Goal: Task Accomplishment & Management: Use online tool/utility

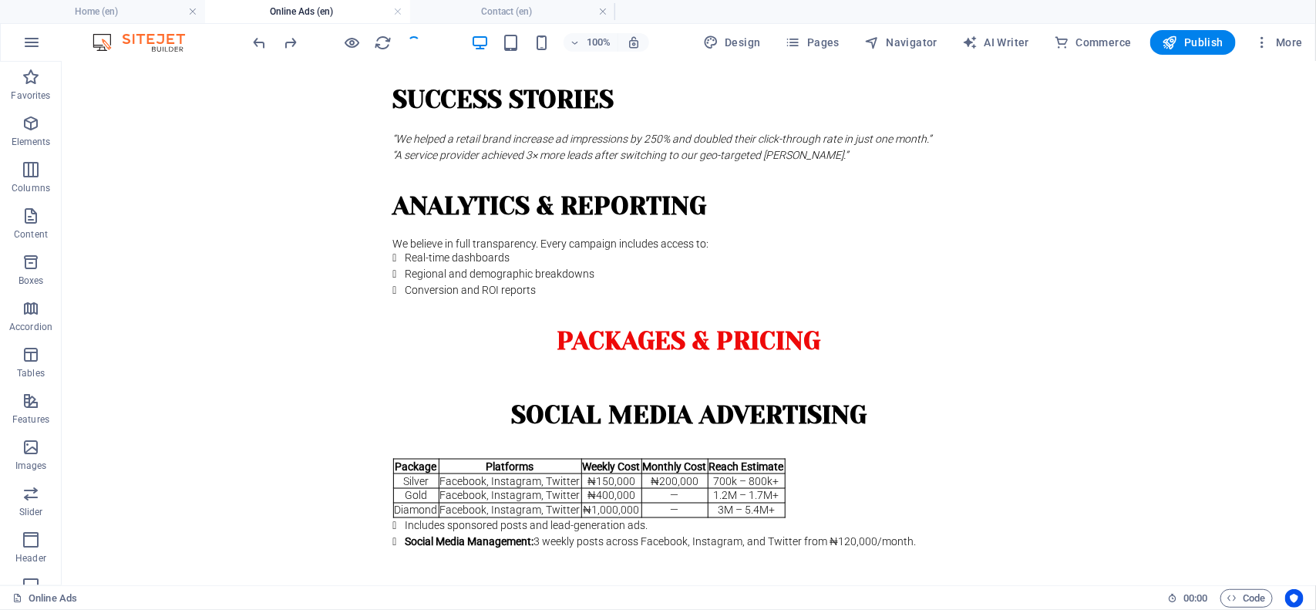
scroll to position [889, 0]
click at [822, 40] on span "Pages" at bounding box center [813, 42] width 54 height 15
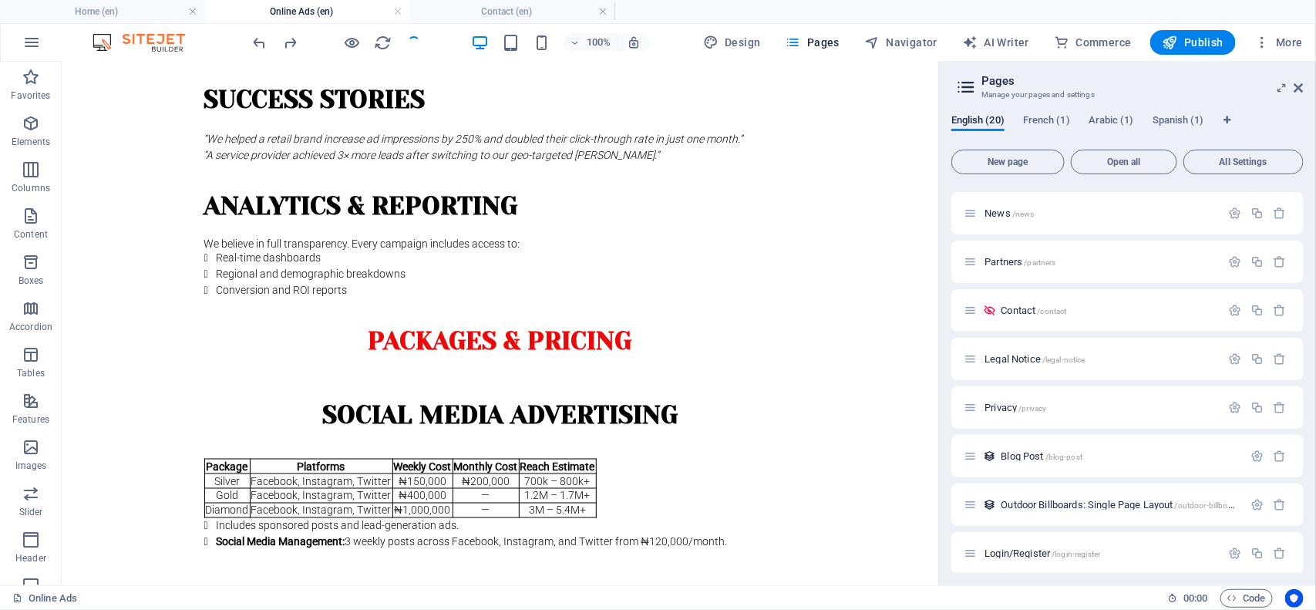
scroll to position [349, 0]
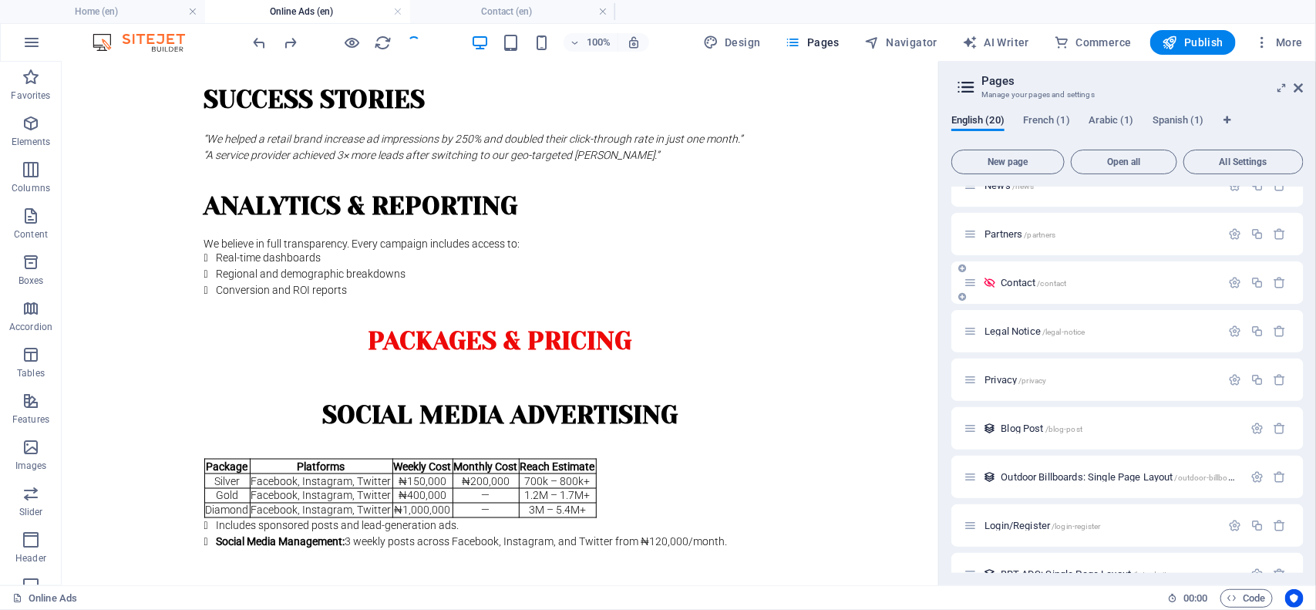
click at [1070, 278] on p "Contact /contact" at bounding box center [1108, 283] width 215 height 10
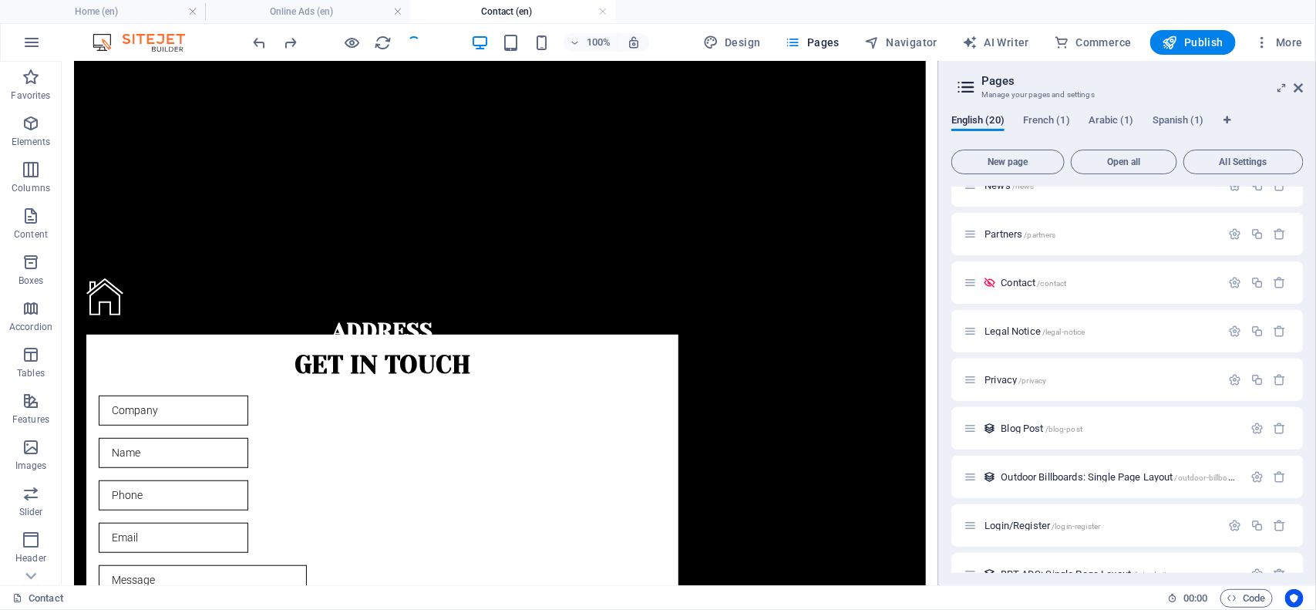
scroll to position [287, 0]
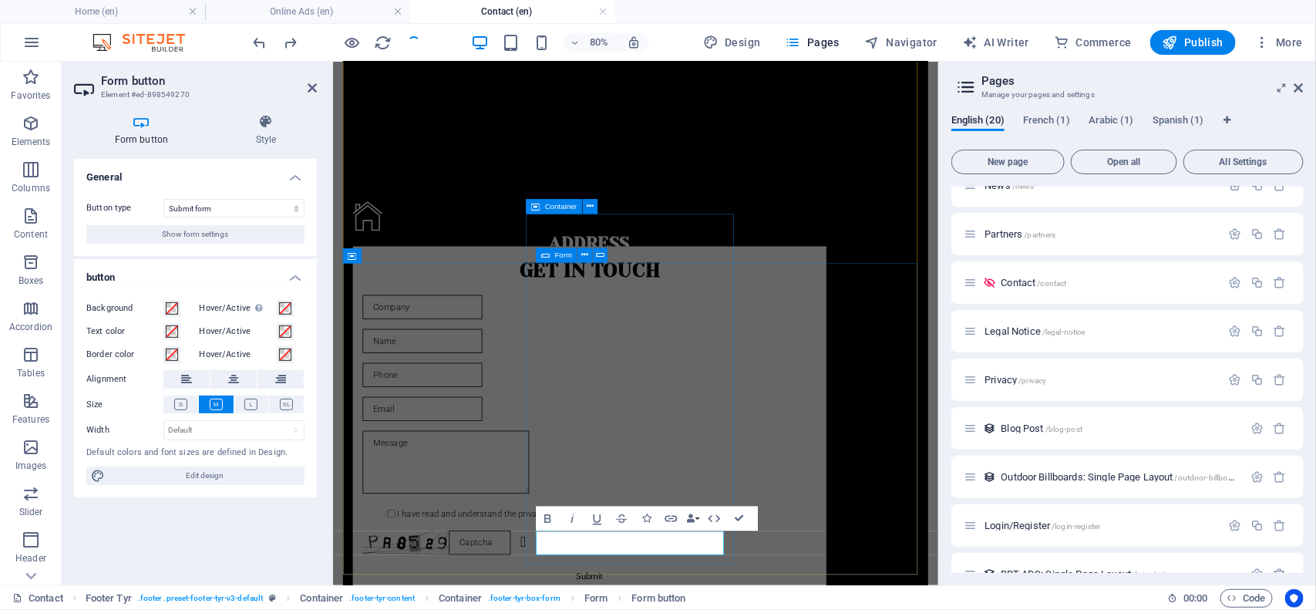
scroll to position [156, 0]
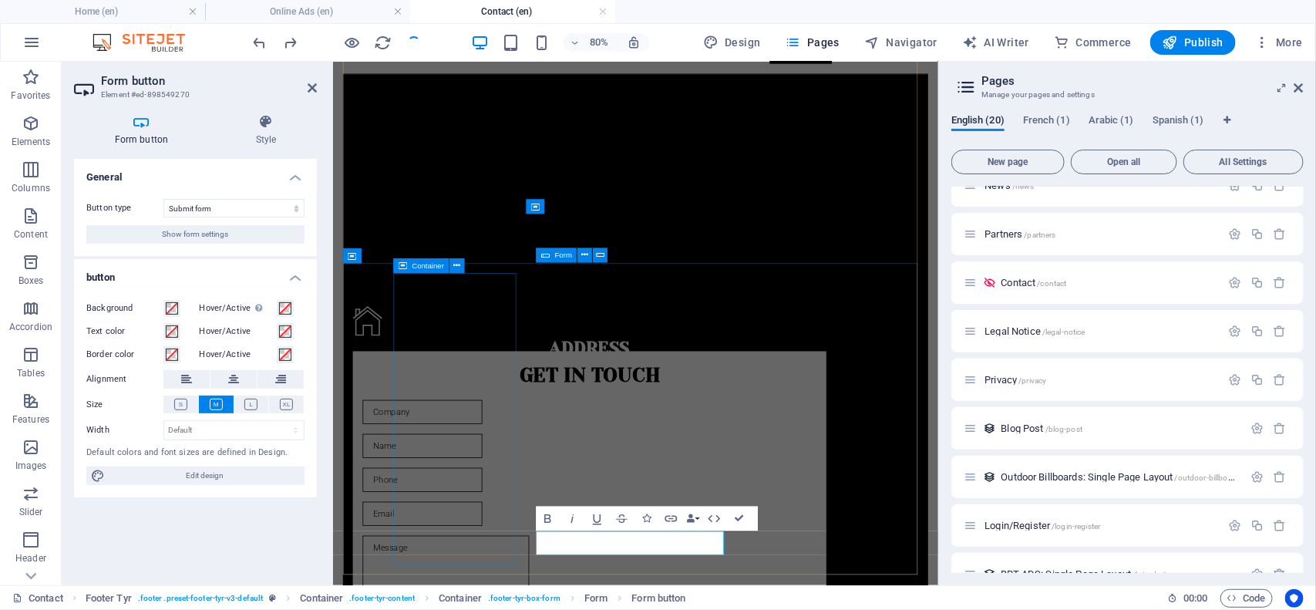
click at [475, 485] on div "Address [STREET_ADDRESS] District FCt Abuja Legal Notice | Privacy Policy" at bounding box center [653, 426] width 592 height 118
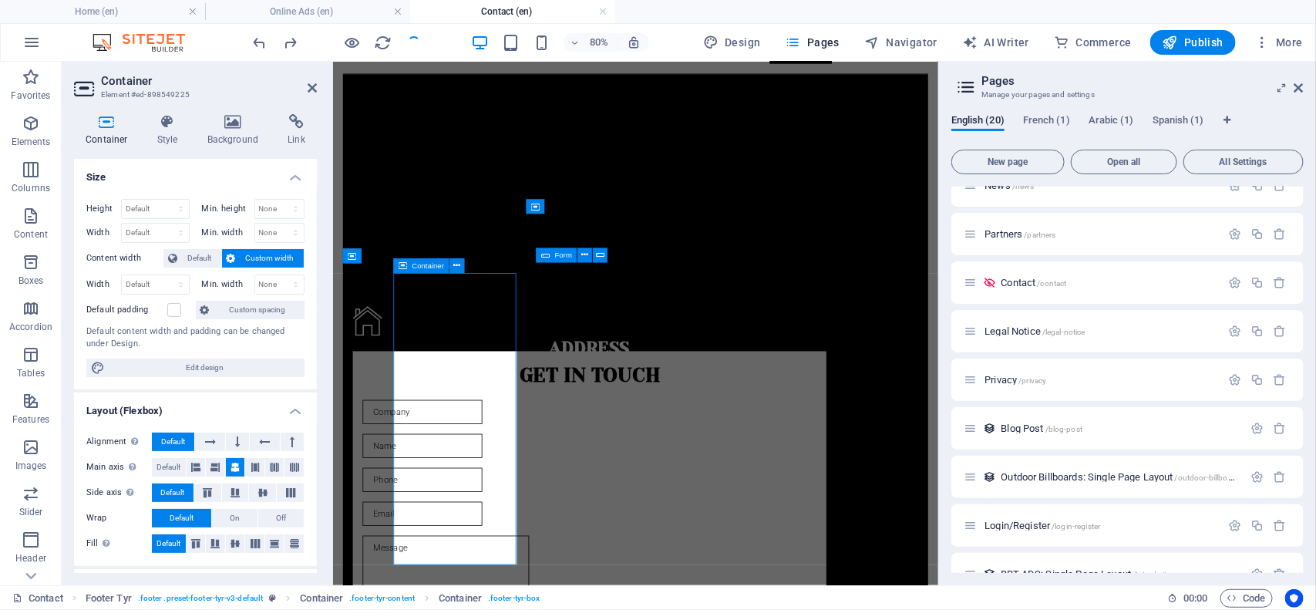
click at [487, 485] on div "Address [STREET_ADDRESS] District FCt Abuja Legal Notice | Privacy Policy" at bounding box center [653, 426] width 592 height 118
click at [187, 366] on span "Edit design" at bounding box center [205, 368] width 190 height 19
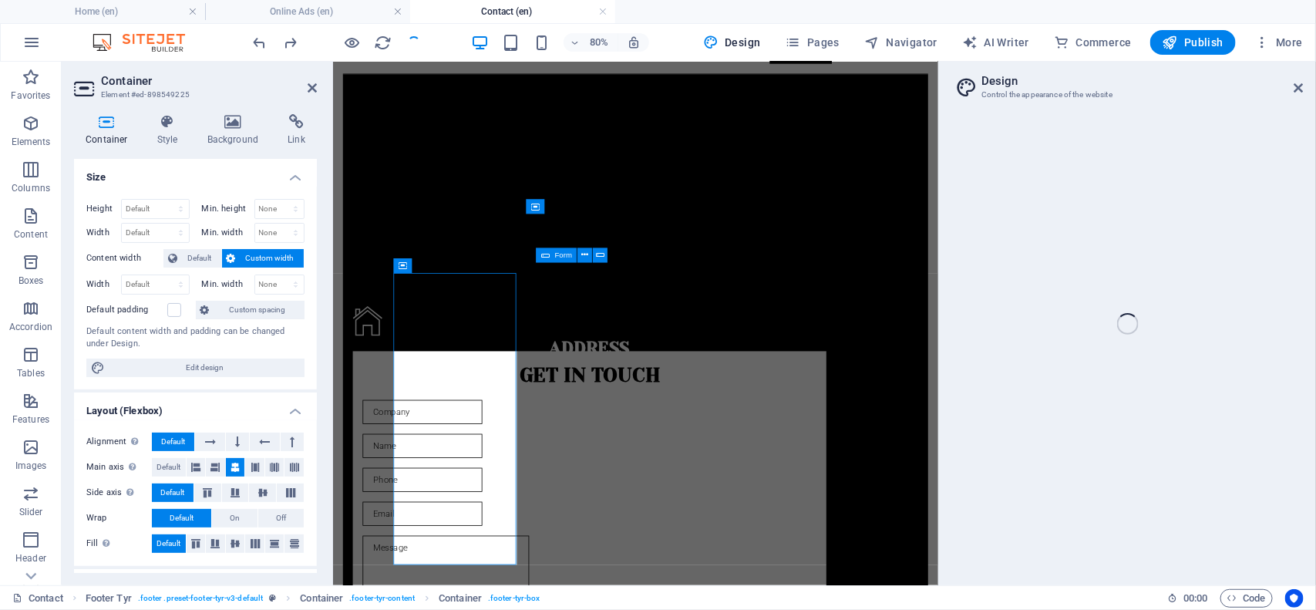
select select "rem"
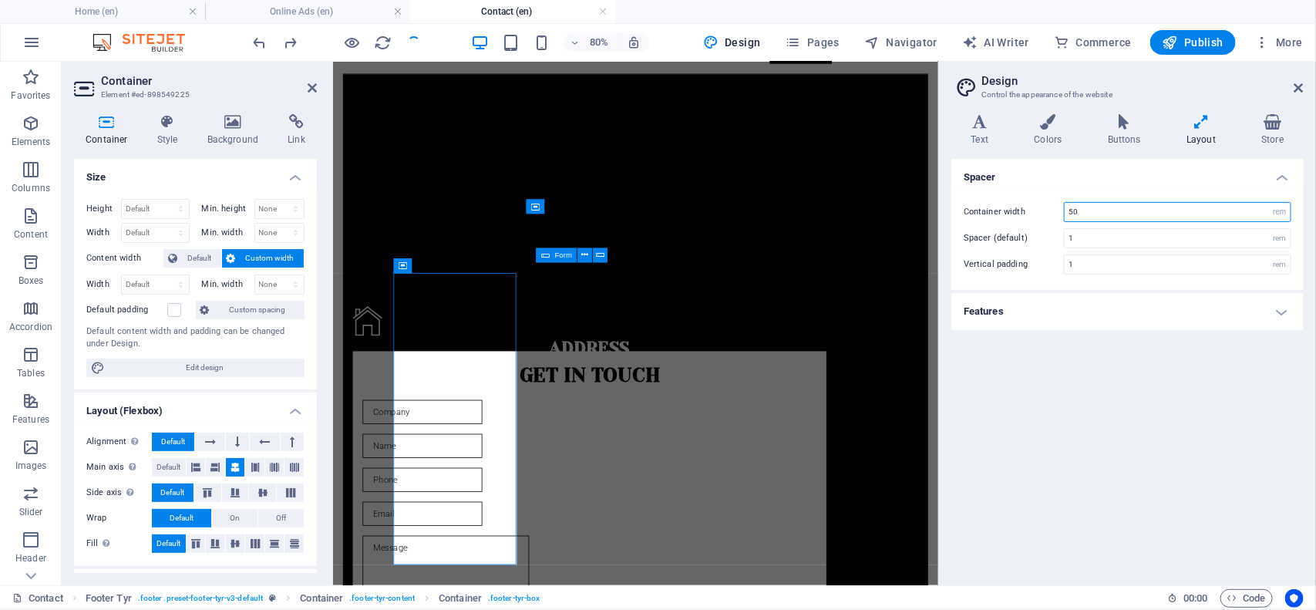
drag, startPoint x: 1104, startPoint y: 210, endPoint x: 1050, endPoint y: 218, distance: 54.6
click at [1050, 218] on div "Container width 50 rem px" at bounding box center [1128, 212] width 328 height 20
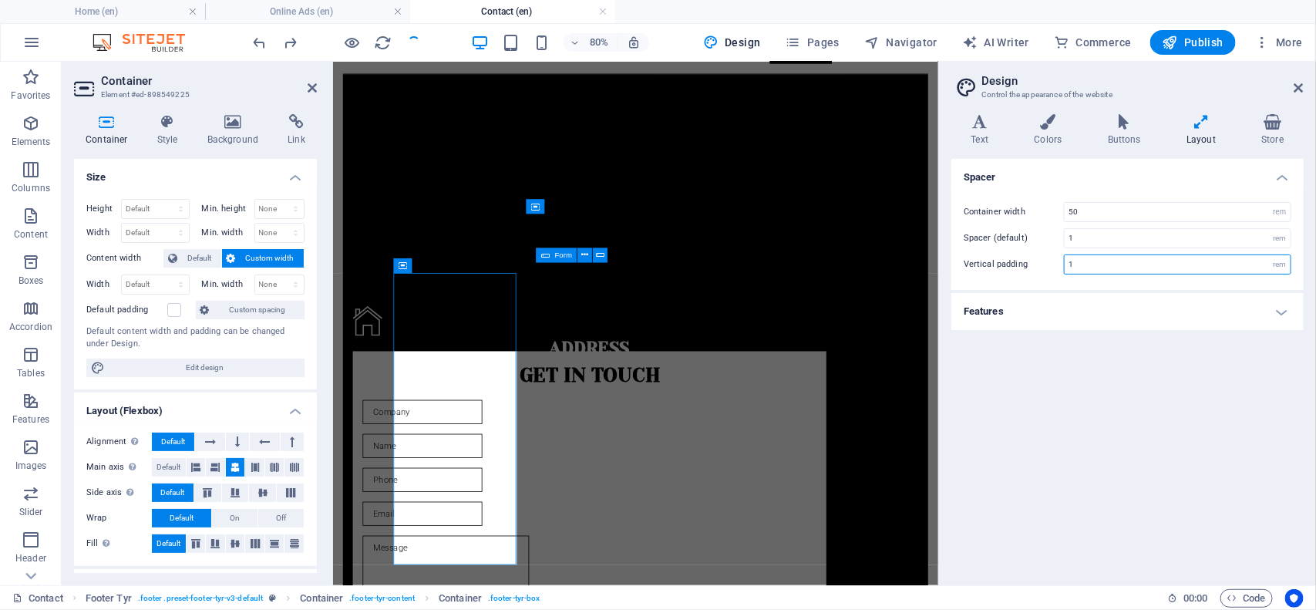
click at [1093, 259] on input "1" at bounding box center [1178, 264] width 226 height 19
type input "0"
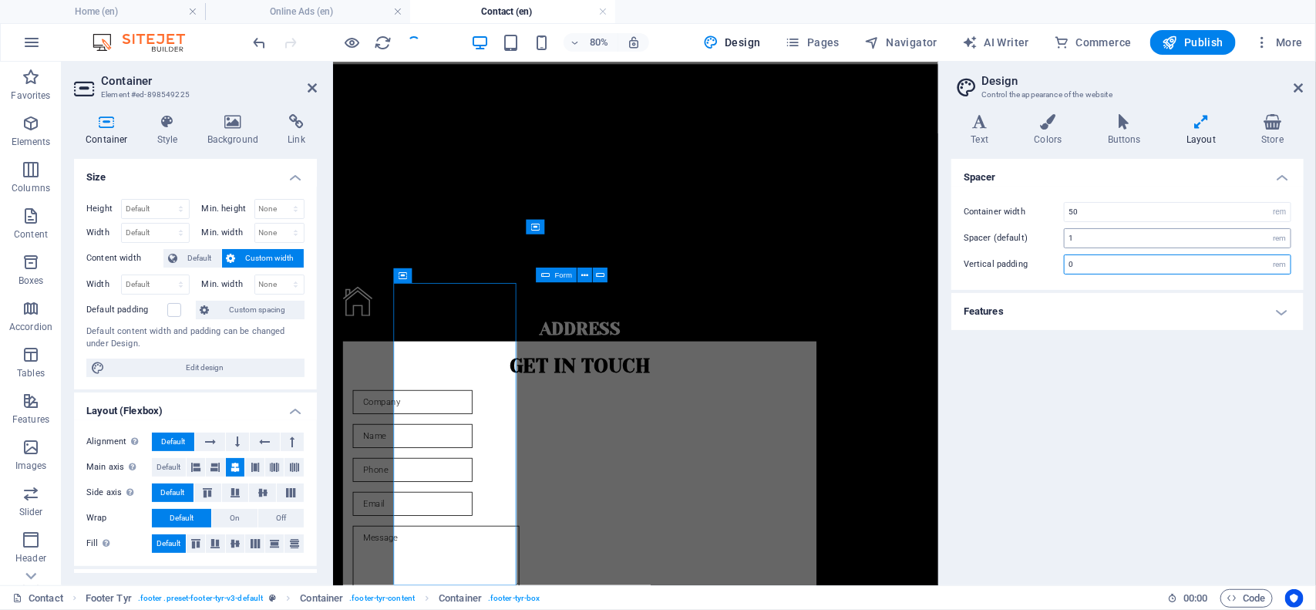
scroll to position [118, 0]
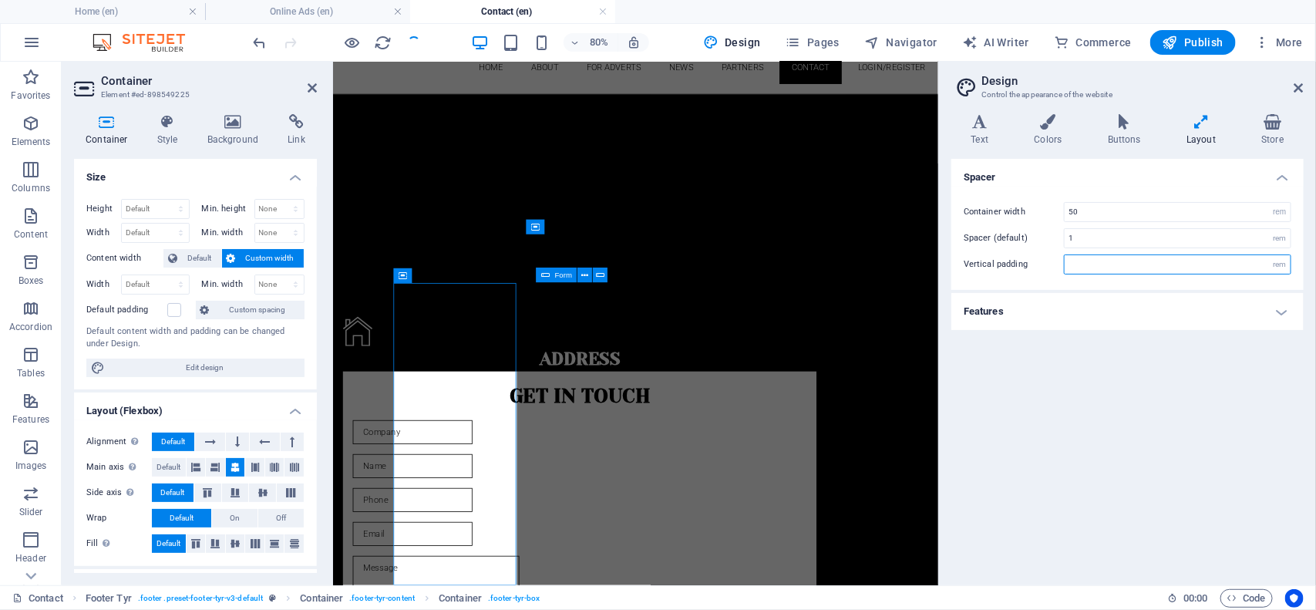
type input "1"
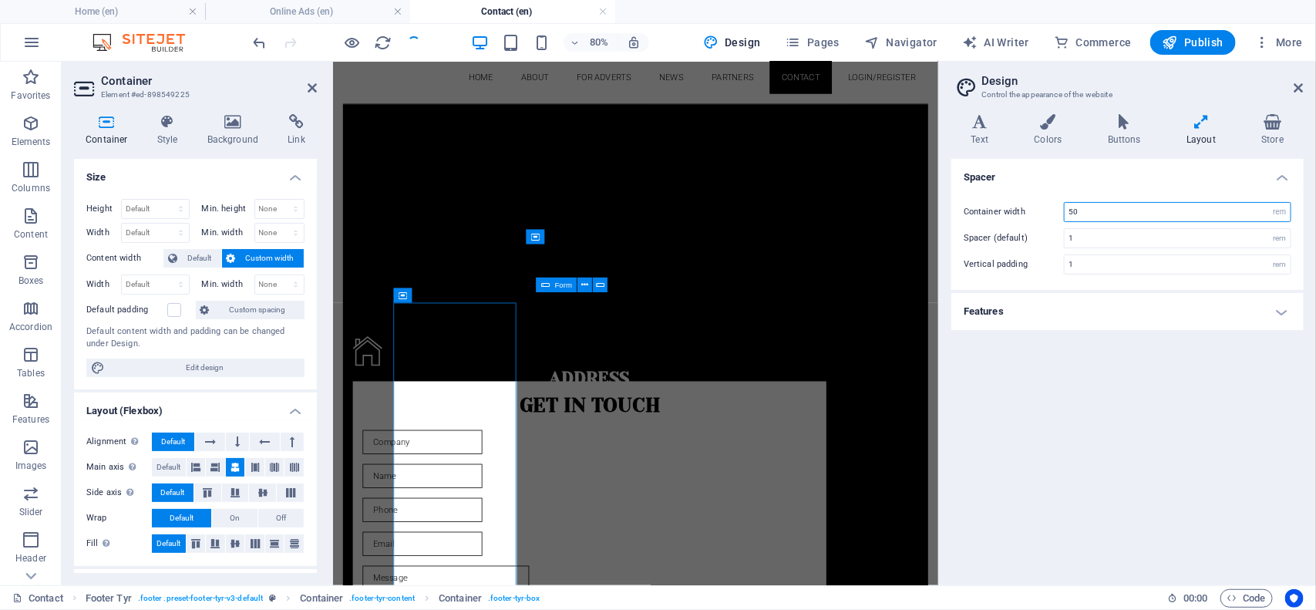
click at [1086, 207] on input "50" at bounding box center [1178, 212] width 226 height 19
type input "5"
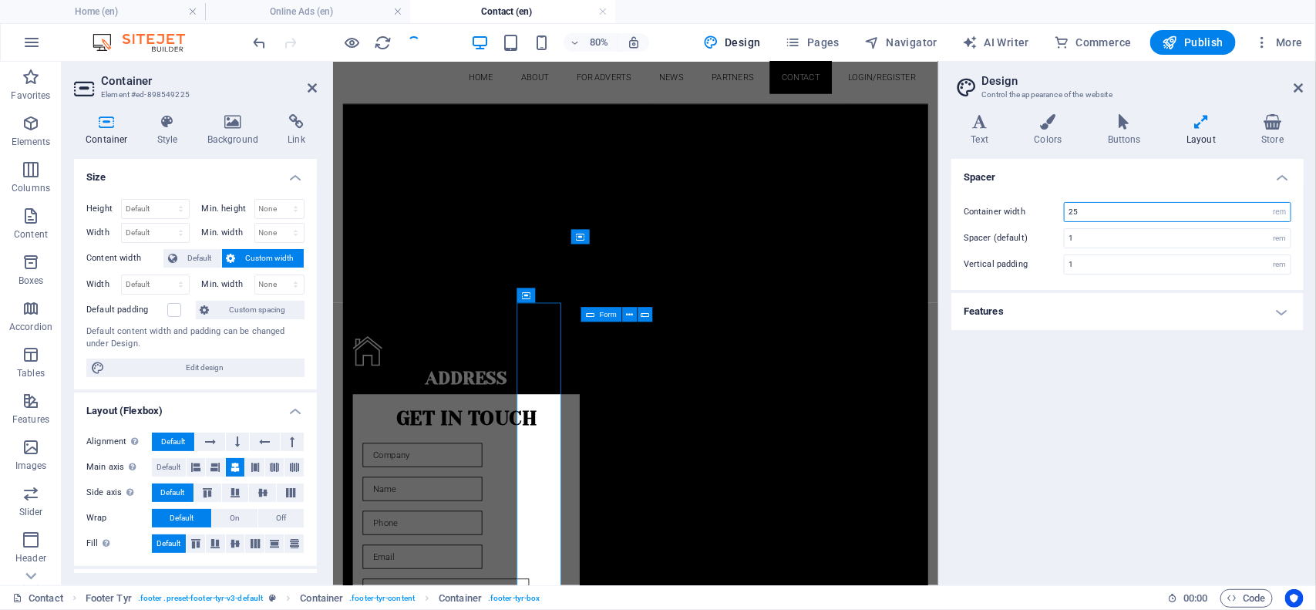
type input "2"
type input "1"
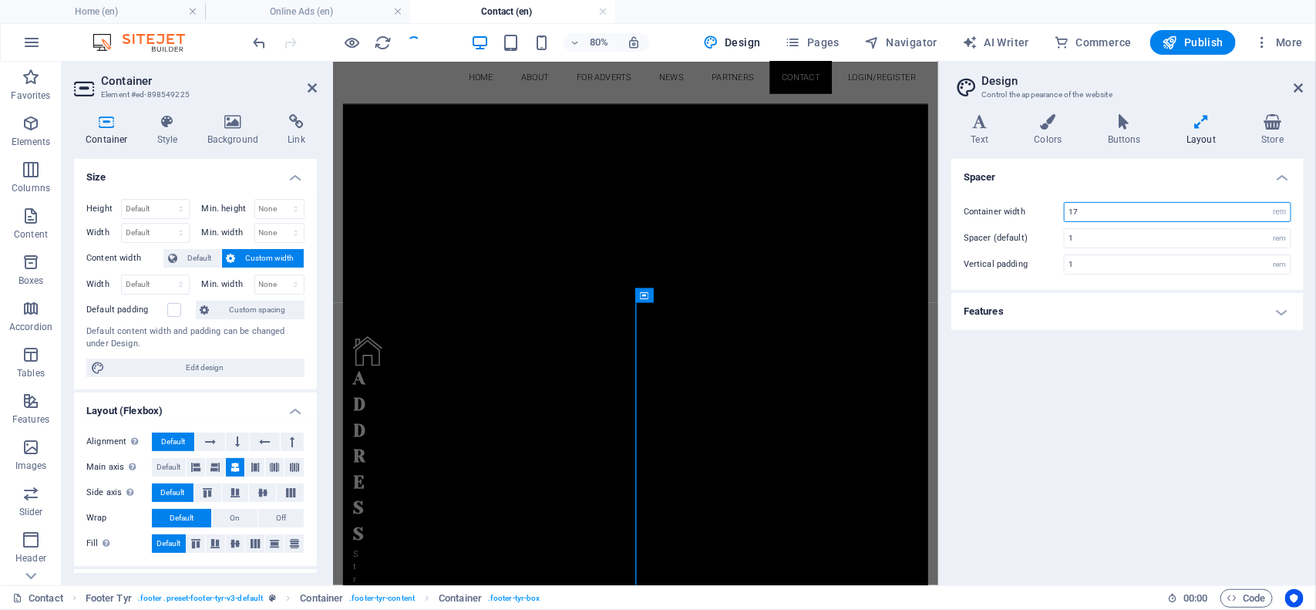
type input "1"
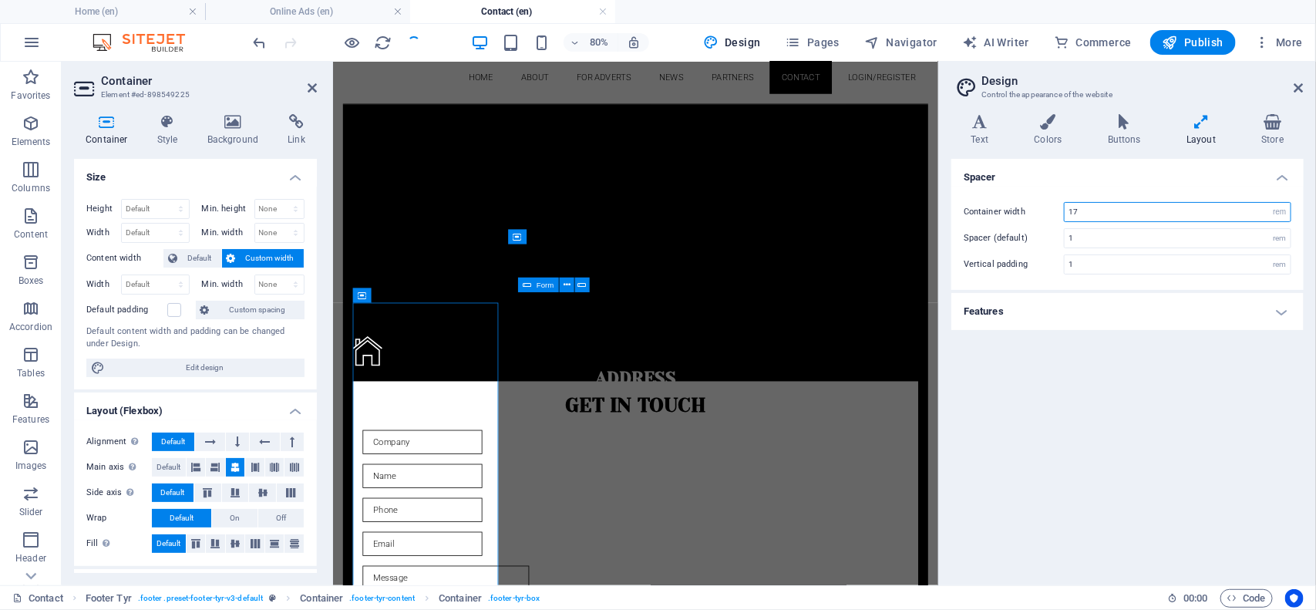
type input "1"
type input "50"
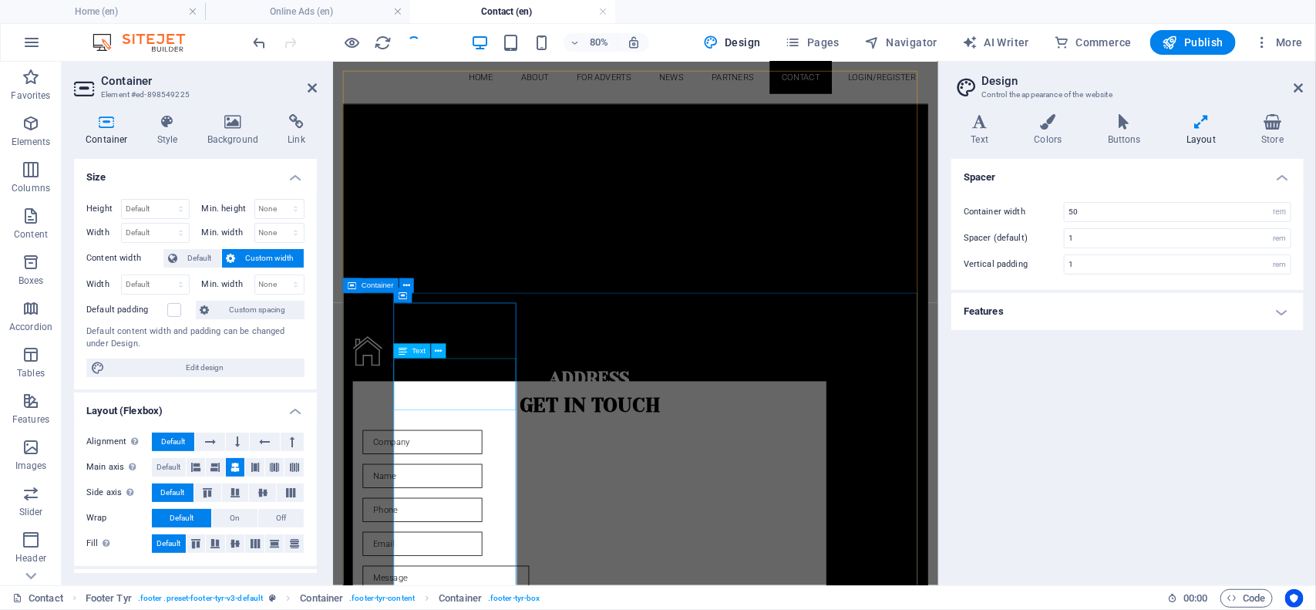
click at [553, 474] on div "Street +[STREET_ADDRESS][GEOGRAPHIC_DATA] FCt Abuja Legal Notice | Privacy Poli…" at bounding box center [653, 498] width 592 height 49
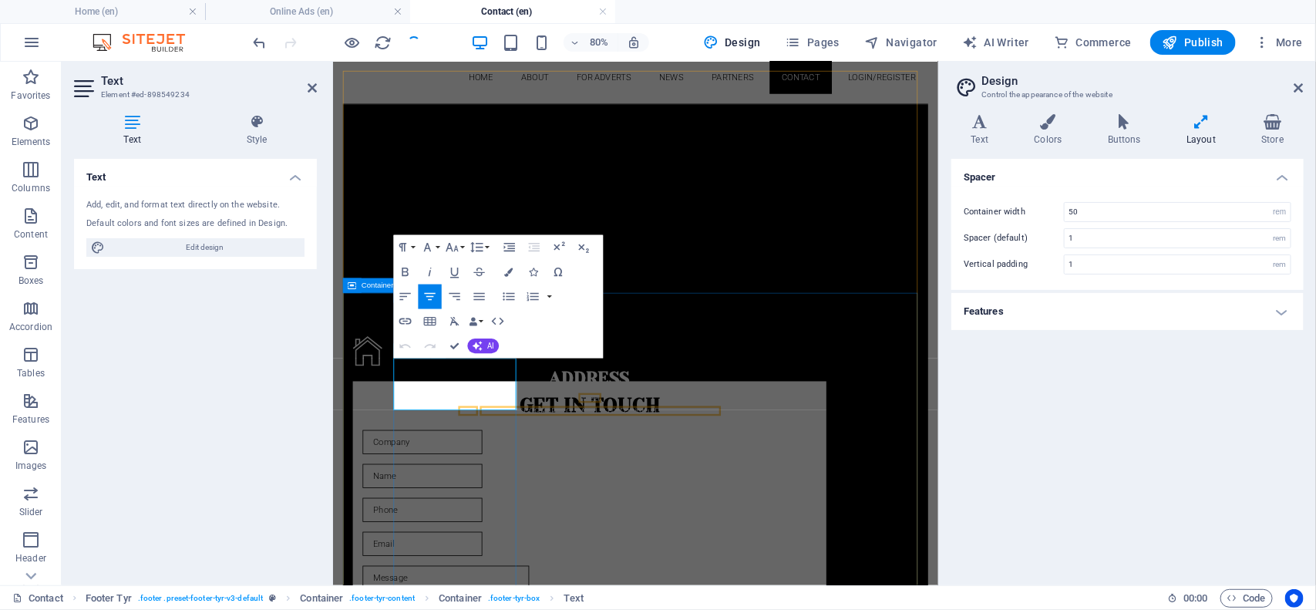
click at [553, 492] on span "Plot 093, [GEOGRAPHIC_DATA], B10, Dakibiyu District FCt Abuja" at bounding box center [667, 498] width 302 height 12
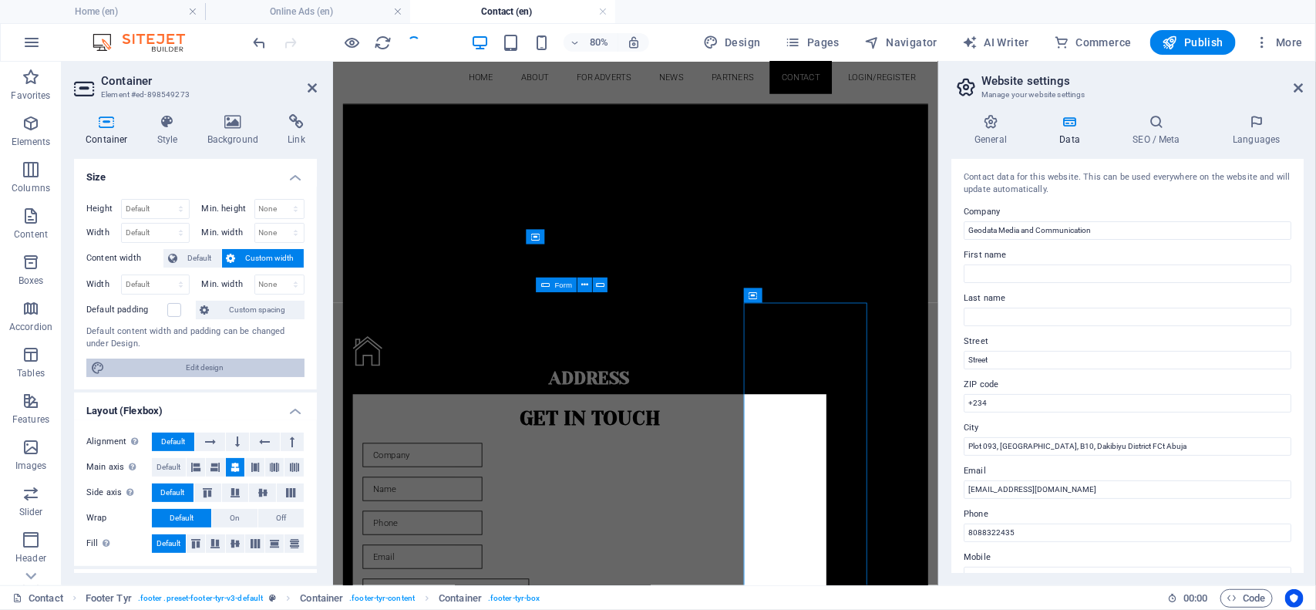
click at [210, 361] on span "Edit design" at bounding box center [205, 368] width 190 height 19
select select "rem"
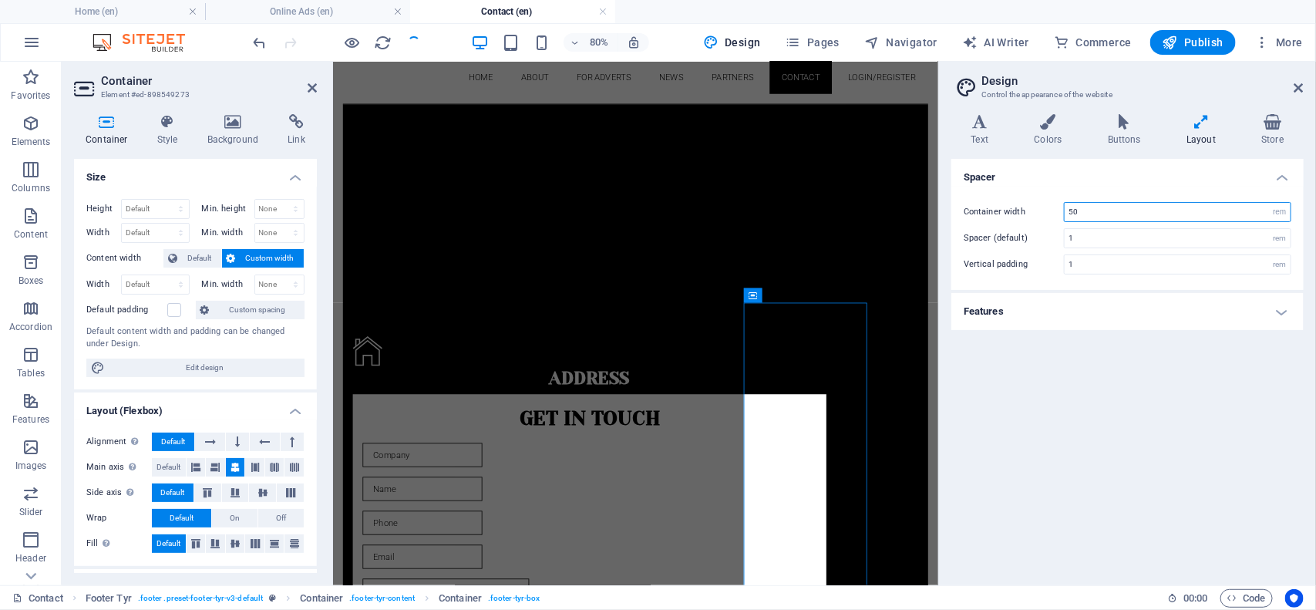
click at [1124, 211] on input "50" at bounding box center [1178, 212] width 226 height 19
type input "5"
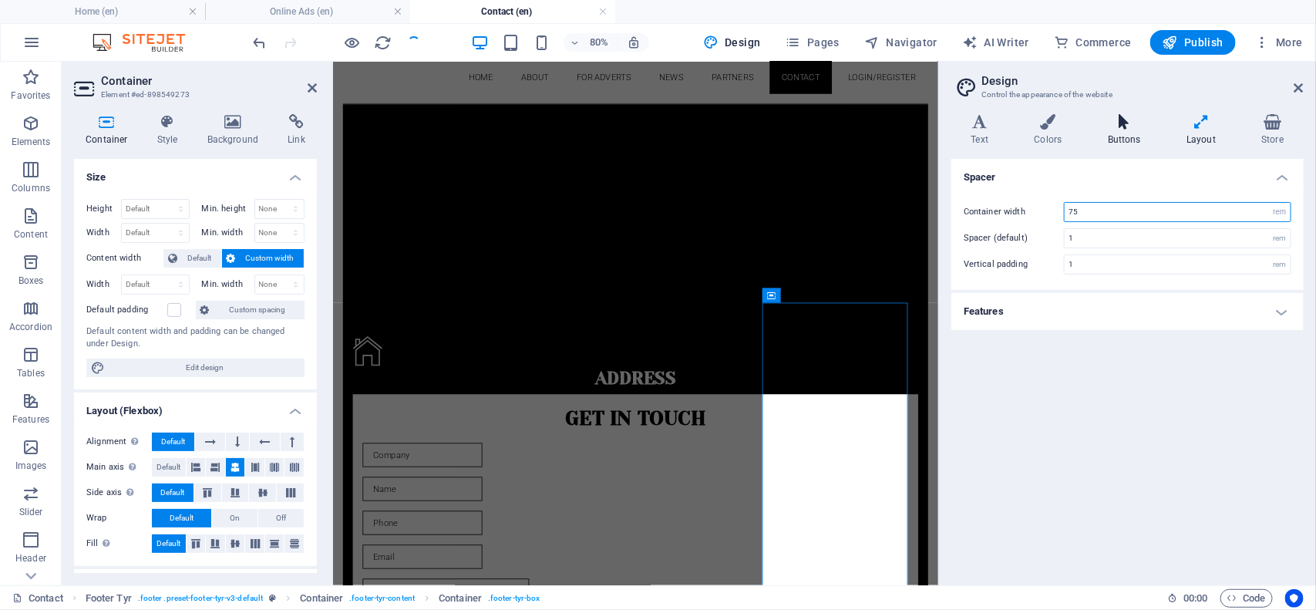
type input "75"
click at [1120, 132] on h4 "Buttons" at bounding box center [1127, 130] width 79 height 32
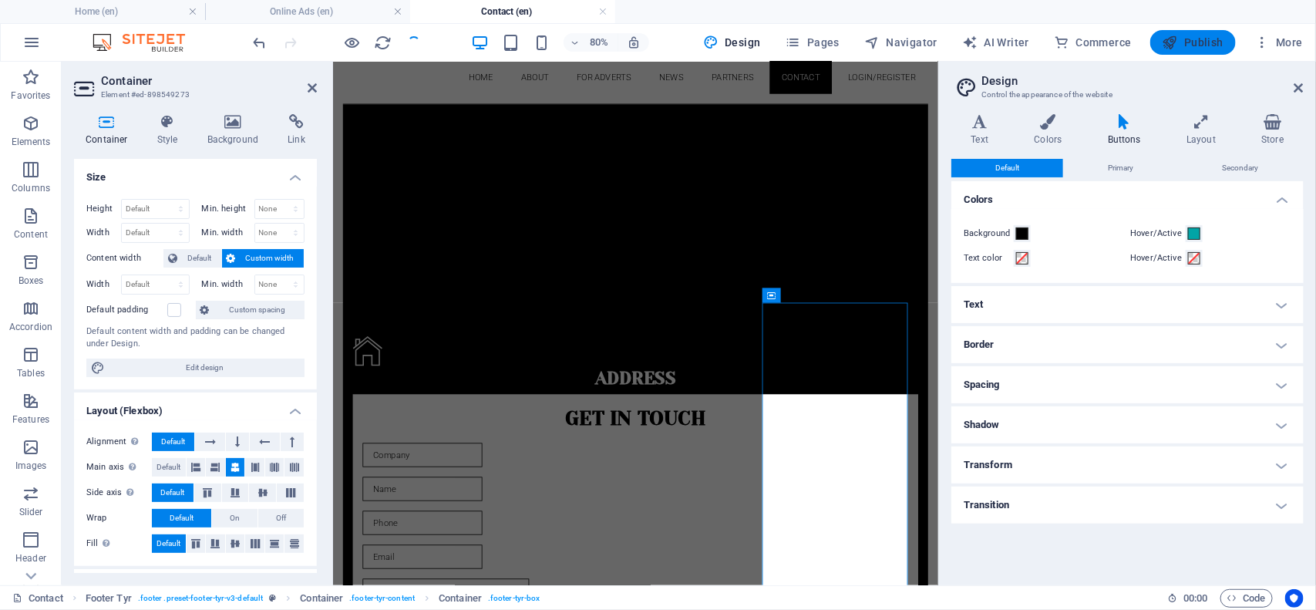
click at [1205, 36] on span "Publish" at bounding box center [1193, 42] width 61 height 15
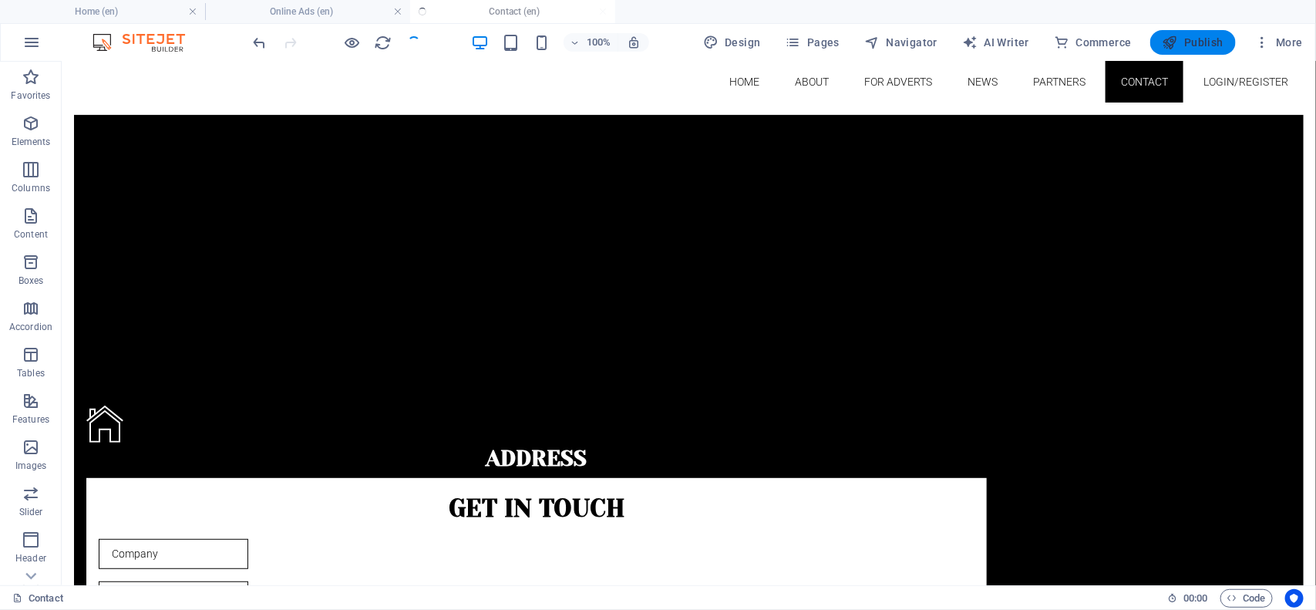
click at [1178, 41] on icon "button" at bounding box center [1170, 42] width 15 height 15
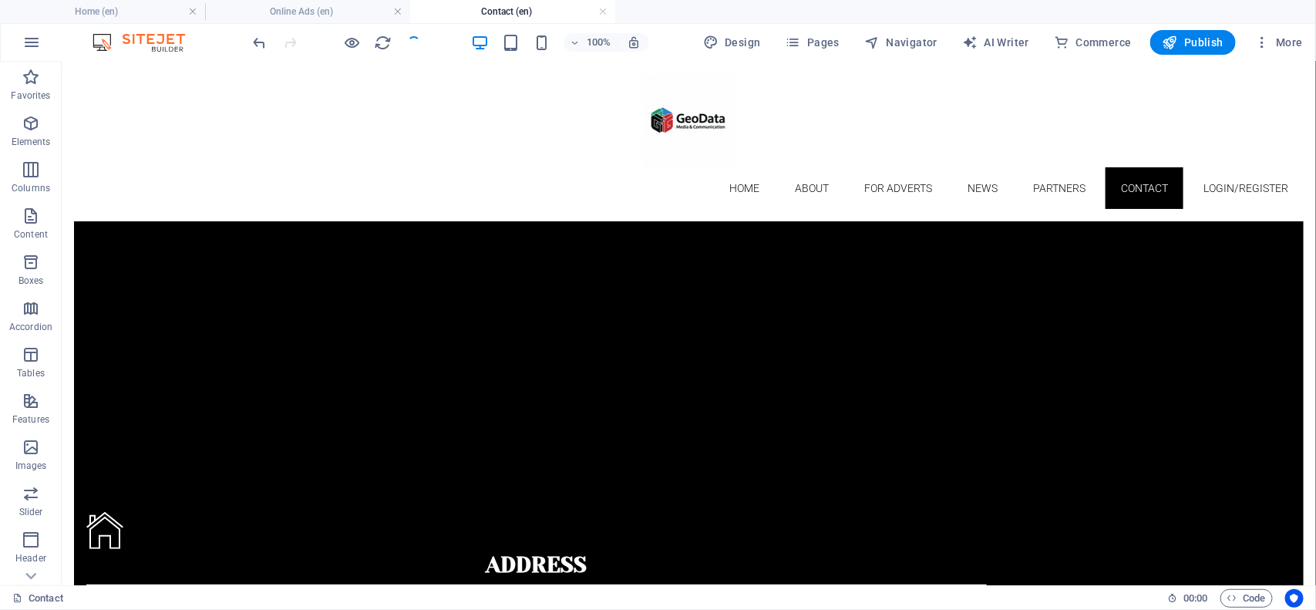
scroll to position [0, 0]
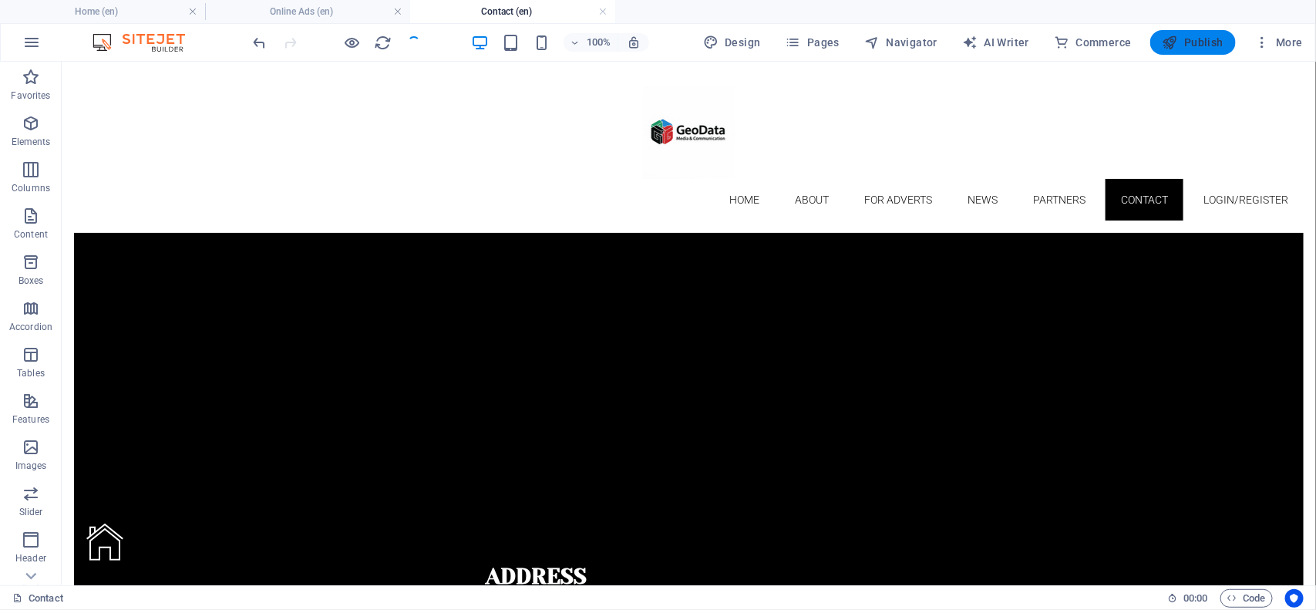
click at [1194, 46] on span "Publish" at bounding box center [1193, 42] width 61 height 15
click at [1193, 39] on span "Publish" at bounding box center [1193, 42] width 61 height 15
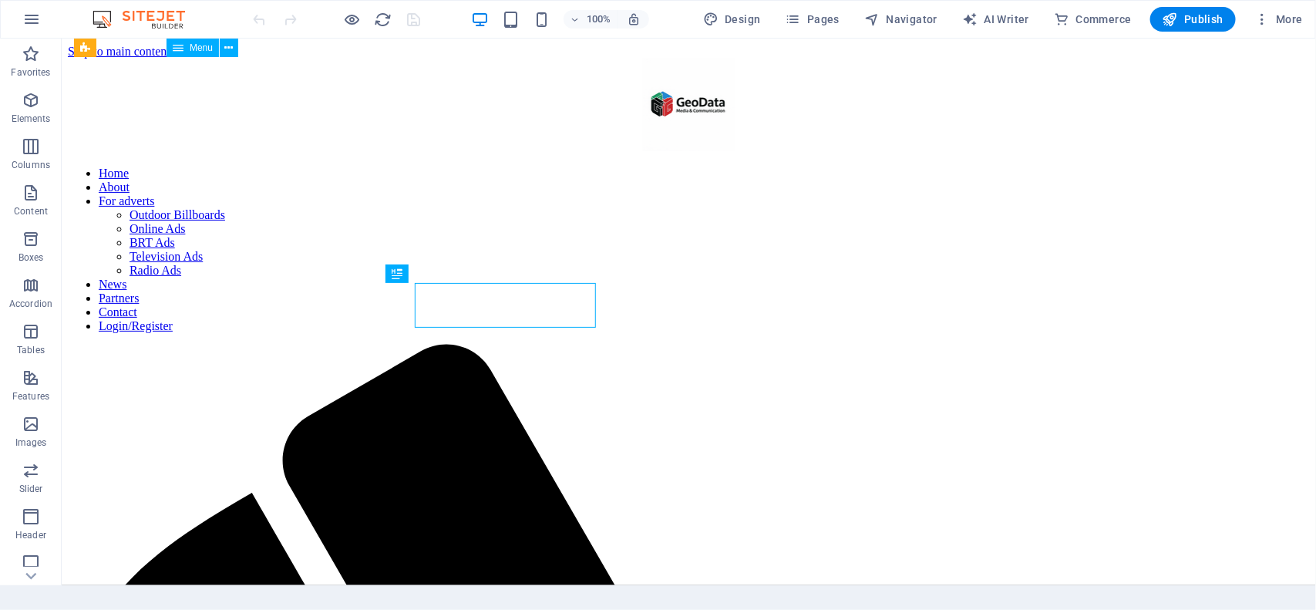
scroll to position [325, 0]
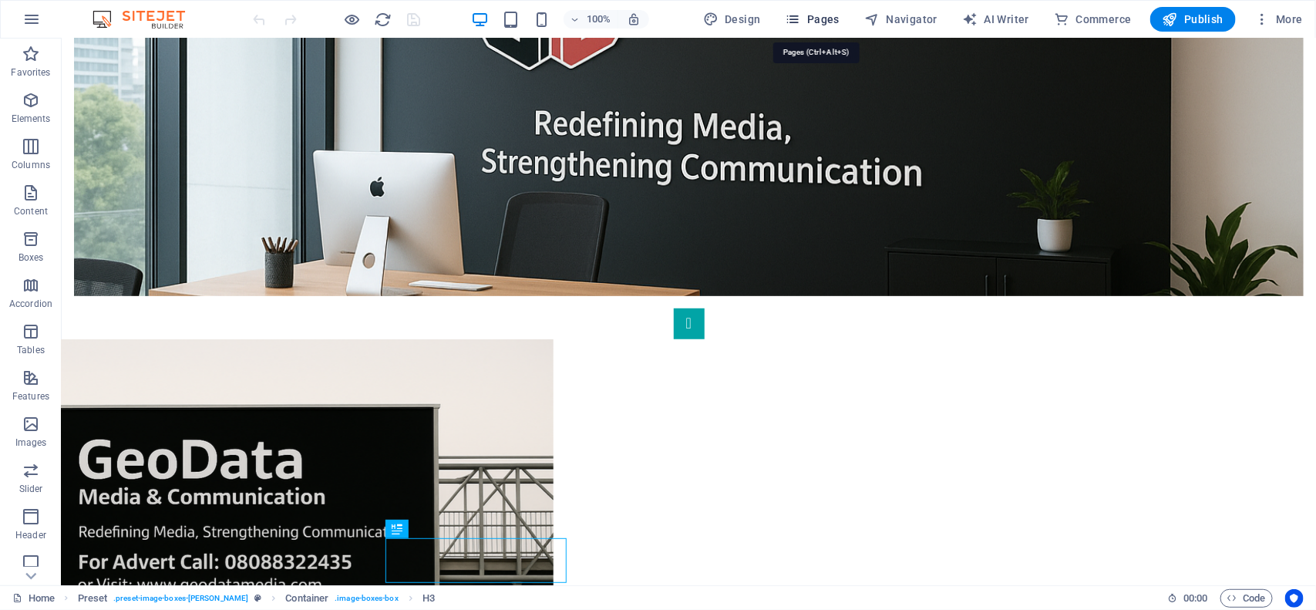
click at [825, 21] on span "Pages" at bounding box center [813, 19] width 54 height 15
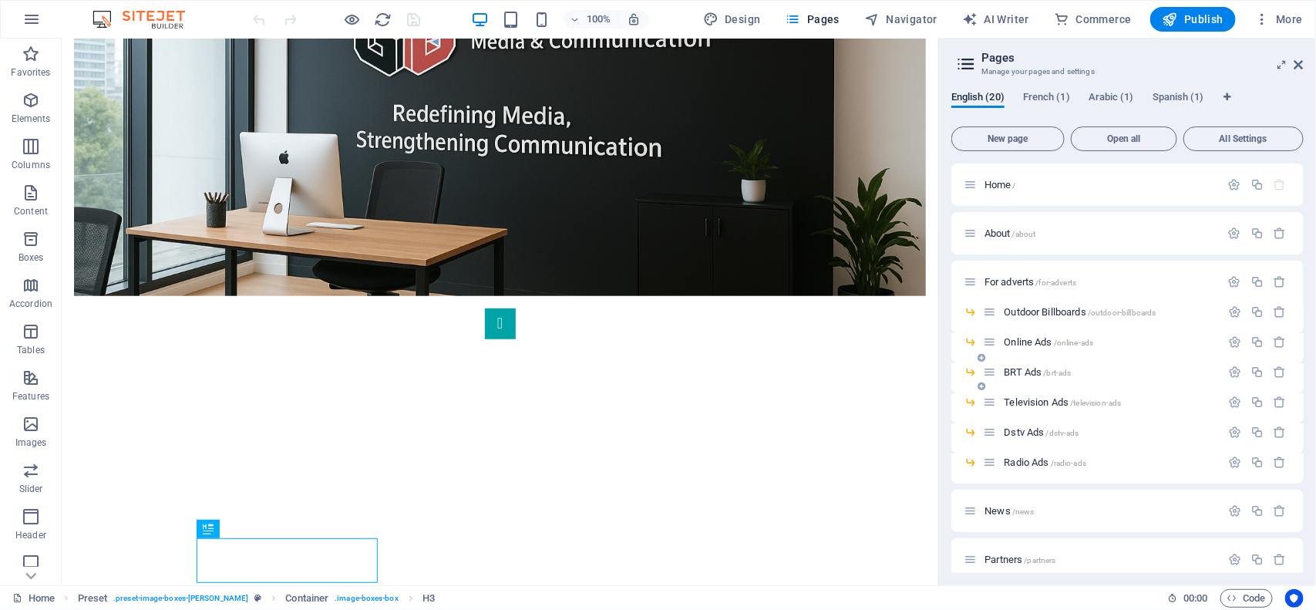
drag, startPoint x: 1307, startPoint y: 335, endPoint x: 1296, endPoint y: 376, distance: 42.3
click at [1296, 376] on div "English (20) French (1) Arabic (1) Spanish (1) New page Open all All Settings H…" at bounding box center [1127, 332] width 377 height 507
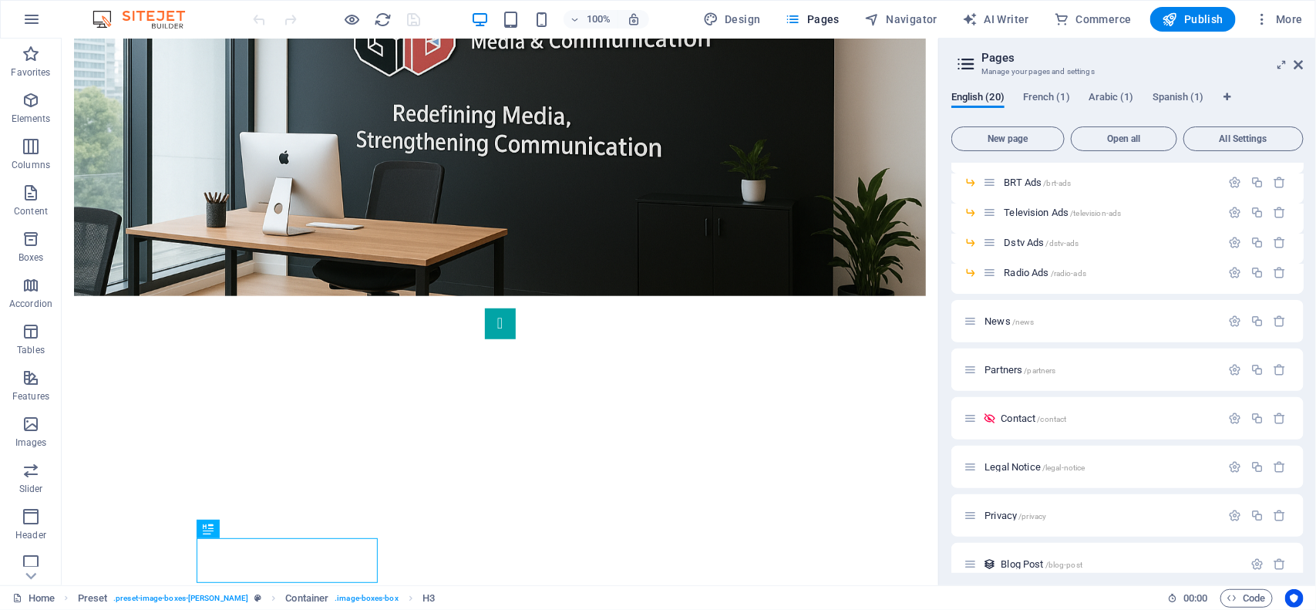
scroll to position [206, 0]
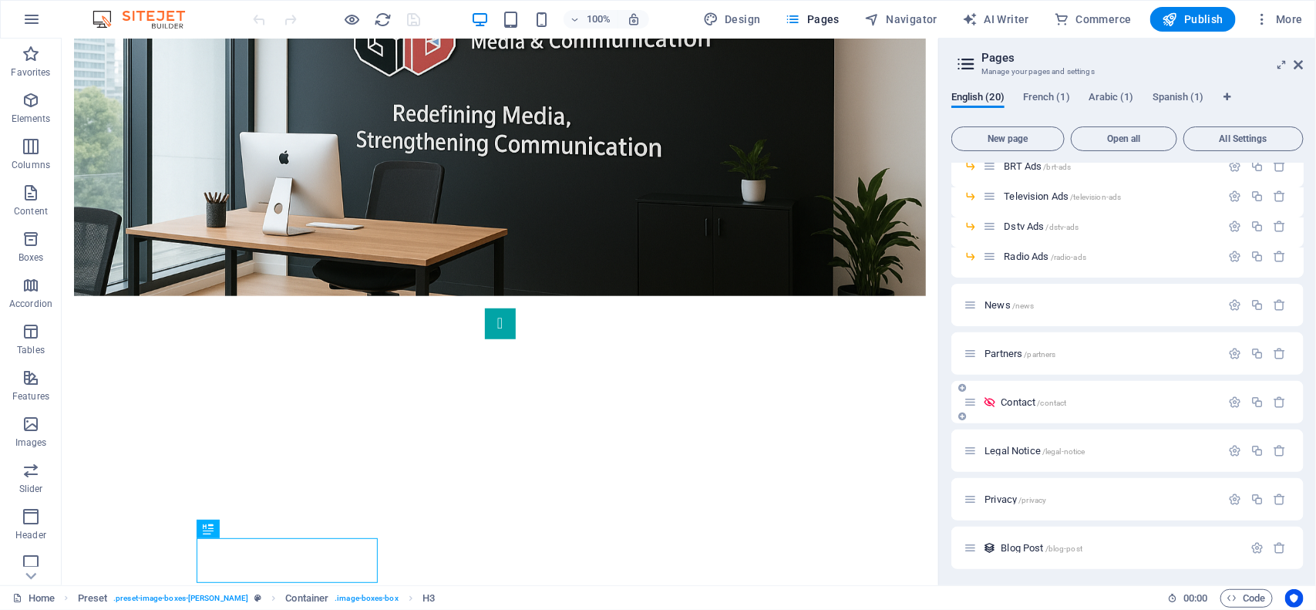
click at [1062, 399] on span "/contact" at bounding box center [1051, 403] width 29 height 8
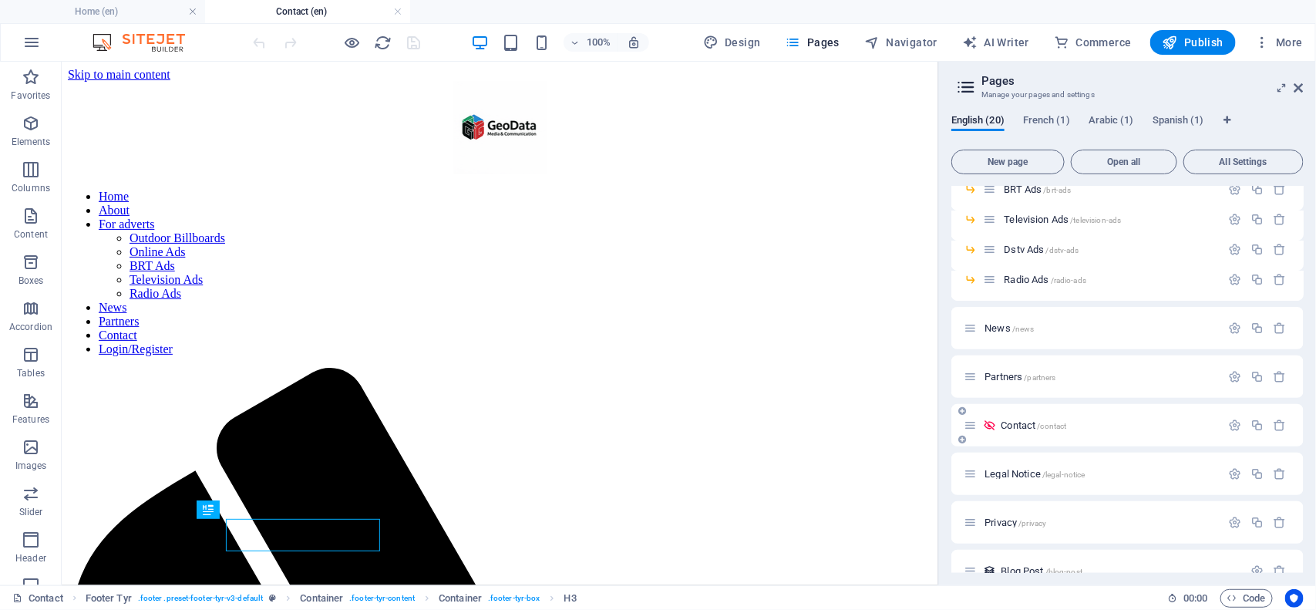
scroll to position [0, 0]
click at [1182, 46] on span "Publish" at bounding box center [1193, 42] width 61 height 15
